Goal: Task Accomplishment & Management: Manage account settings

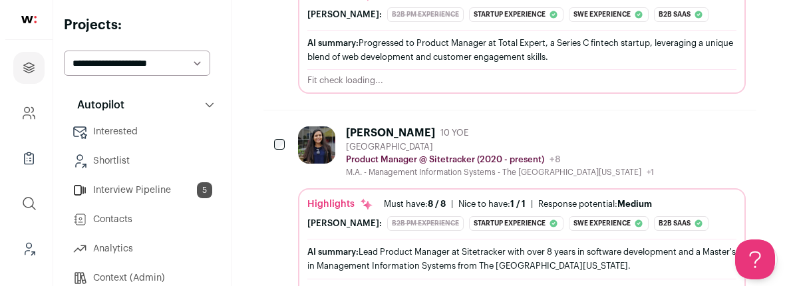
scroll to position [227, 0]
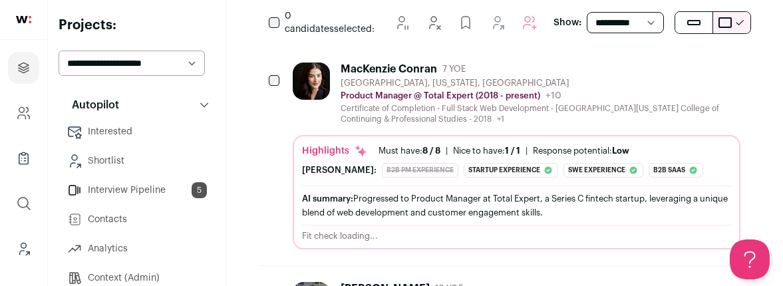
click at [374, 85] on div "[GEOGRAPHIC_DATA], [US_STATE], [GEOGRAPHIC_DATA]" at bounding box center [541, 83] width 400 height 11
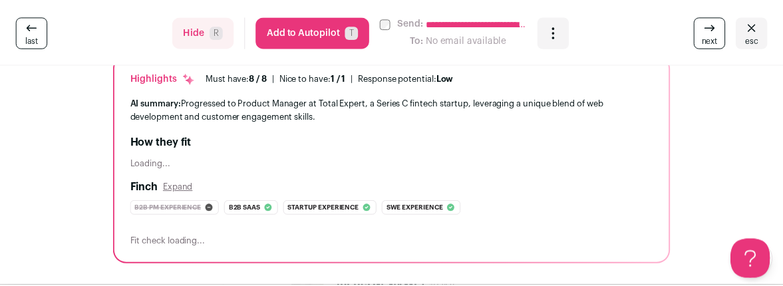
scroll to position [0, 0]
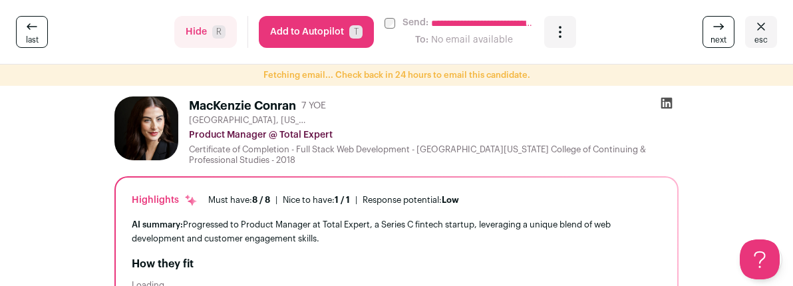
click at [754, 35] on span "esc" at bounding box center [760, 40] width 13 height 11
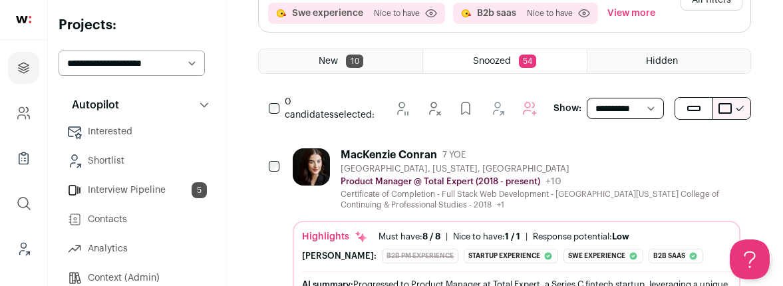
click at [325, 212] on div "MacKenzie Conran 7 YOE Minneapolis, Minnesota, United States Product Manager @ …" at bounding box center [517, 241] width 448 height 187
